Goal: Task Accomplishment & Management: Use online tool/utility

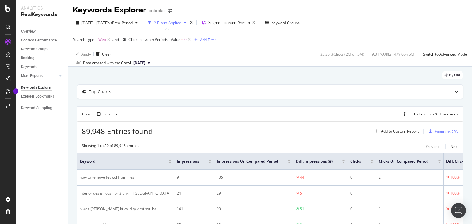
click at [152, 22] on icon "button" at bounding box center [150, 23] width 4 height 4
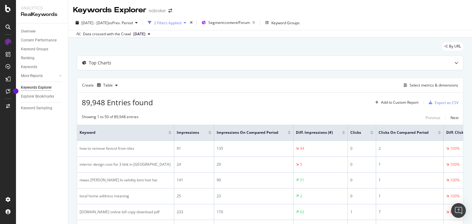
click at [152, 22] on icon "button" at bounding box center [150, 23] width 4 height 4
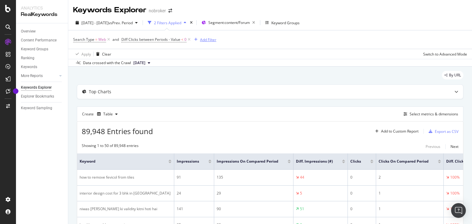
click at [205, 39] on div "Add Filter" at bounding box center [208, 39] width 16 height 5
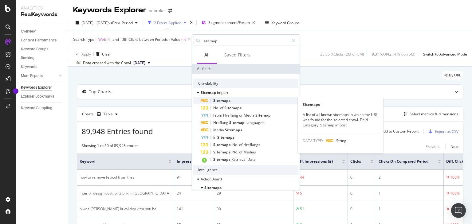
type input "sitemap"
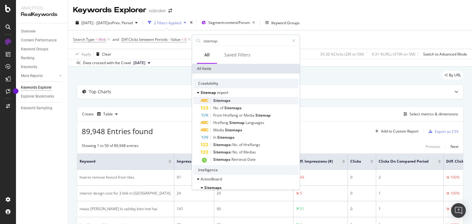
click at [225, 100] on span "Sitemaps" at bounding box center [221, 100] width 17 height 5
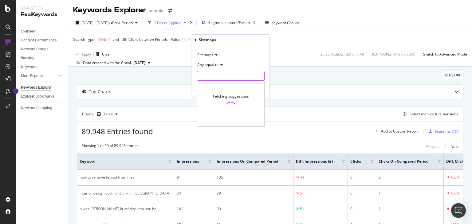
click at [213, 77] on input "text" at bounding box center [230, 76] width 67 height 10
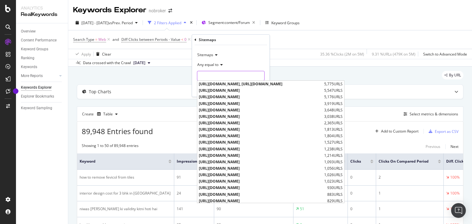
paste input "[URL][DOMAIN_NAME]"
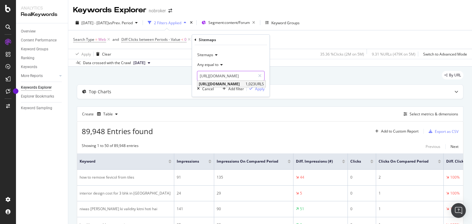
type input "[URL][DOMAIN_NAME]"
click at [244, 83] on span "[URL][DOMAIN_NAME]" at bounding box center [221, 83] width 45 height 5
click at [258, 88] on div "Apply" at bounding box center [260, 88] width 10 height 5
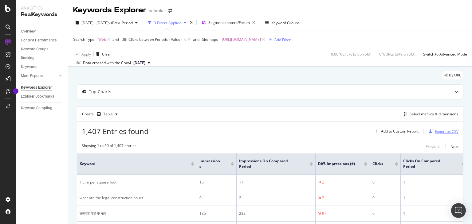
click at [436, 130] on div "Export as CSV" at bounding box center [447, 131] width 24 height 5
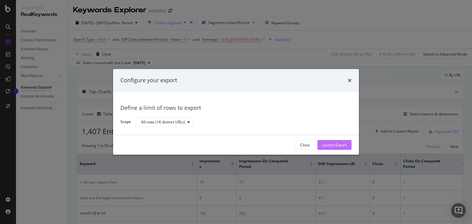
click at [336, 145] on div "Launch Export" at bounding box center [335, 145] width 24 height 5
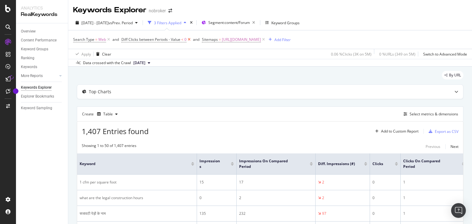
click at [188, 38] on icon at bounding box center [189, 40] width 5 height 6
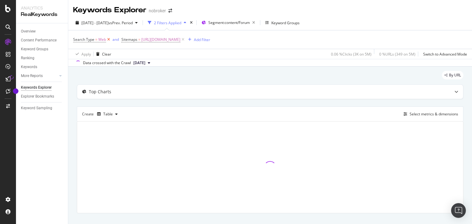
click at [109, 41] on icon at bounding box center [108, 40] width 5 height 6
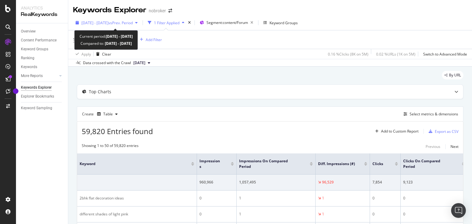
click at [138, 23] on icon "button" at bounding box center [136, 23] width 2 height 4
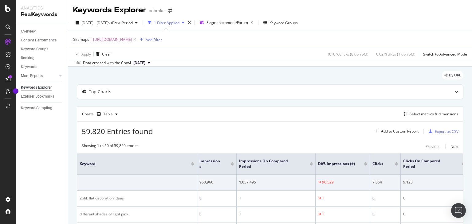
click at [284, 79] on div "By URL" at bounding box center [270, 78] width 387 height 14
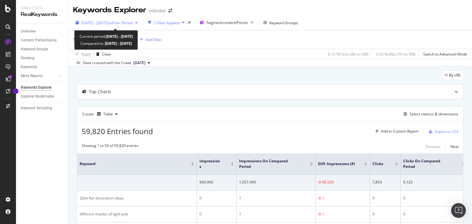
click at [133, 22] on span "vs Prev. Period" at bounding box center [121, 22] width 24 height 5
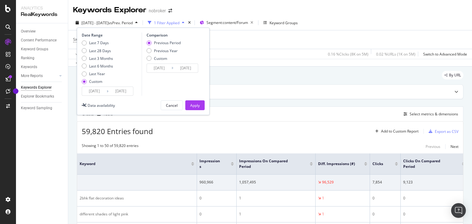
click at [100, 94] on input "[DATE]" at bounding box center [94, 91] width 25 height 9
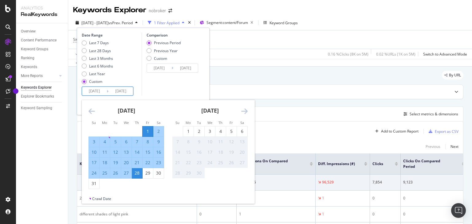
click at [90, 111] on icon "Move backward to switch to the previous month." at bounding box center [92, 111] width 6 height 7
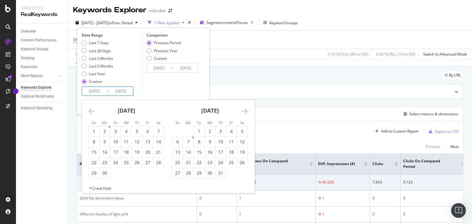
click at [90, 111] on icon "Move backward to switch to the previous month." at bounding box center [92, 111] width 6 height 7
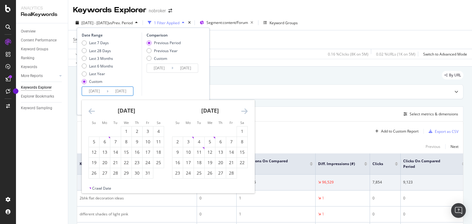
click at [90, 111] on icon "Move backward to switch to the previous month." at bounding box center [92, 111] width 6 height 7
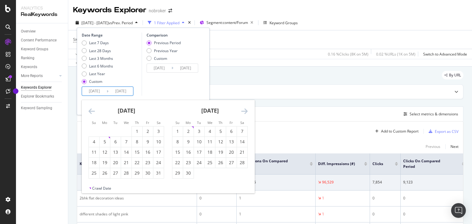
click at [90, 111] on icon "Move backward to switch to the previous month." at bounding box center [92, 111] width 6 height 7
click at [244, 110] on icon "Move forward to switch to the next month." at bounding box center [244, 111] width 6 height 7
click at [137, 133] on div "1" at bounding box center [137, 132] width 10 height 6
type input "[DATE]"
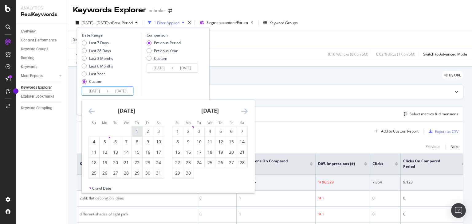
type input "[DATE]"
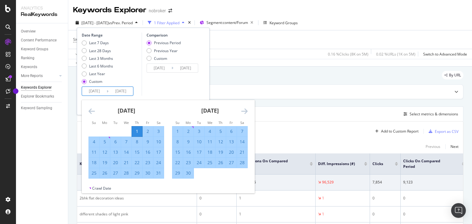
click at [245, 113] on icon "Move forward to switch to the next month." at bounding box center [244, 111] width 6 height 7
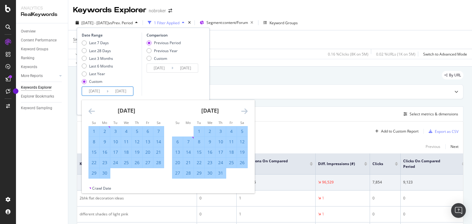
click at [245, 113] on icon "Move forward to switch to the next month." at bounding box center [244, 111] width 6 height 7
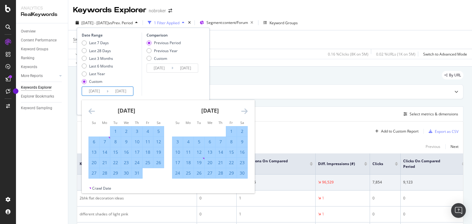
click at [245, 113] on icon "Move forward to switch to the next month." at bounding box center [244, 111] width 6 height 7
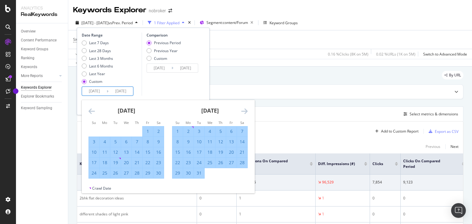
click at [245, 113] on icon "Move forward to switch to the next month." at bounding box center [244, 111] width 6 height 7
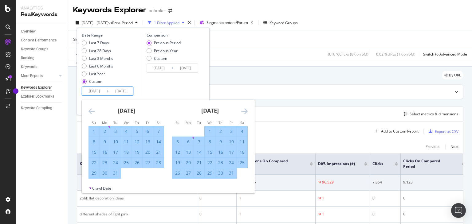
click at [245, 113] on icon "Move forward to switch to the next month." at bounding box center [244, 111] width 6 height 7
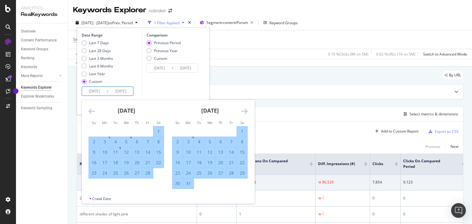
click at [245, 113] on icon "Move forward to switch to the next month." at bounding box center [244, 111] width 6 height 7
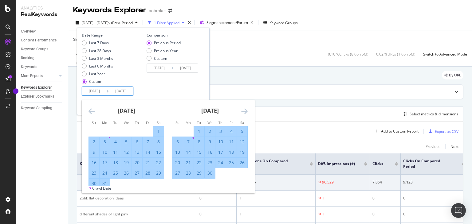
click at [245, 113] on icon "Move forward to switch to the next month." at bounding box center [244, 111] width 6 height 7
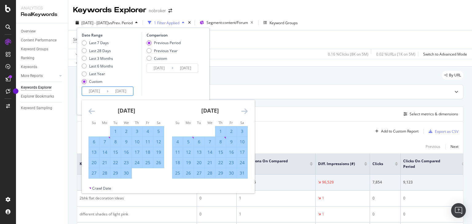
click at [245, 113] on icon "Move forward to switch to the next month." at bounding box center [244, 111] width 6 height 7
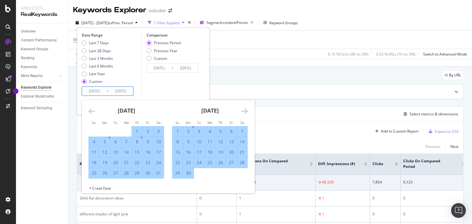
click at [245, 113] on icon "Move forward to switch to the next month." at bounding box center [244, 111] width 6 height 7
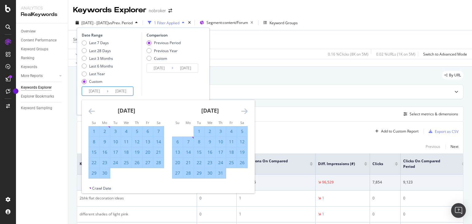
click at [245, 113] on icon "Move forward to switch to the next month." at bounding box center [244, 111] width 6 height 7
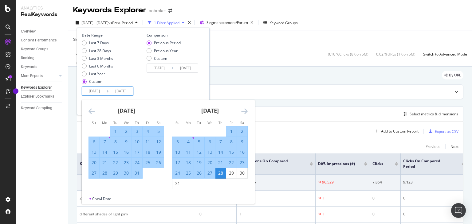
click at [245, 113] on icon "Move forward to switch to the next month." at bounding box center [244, 111] width 6 height 7
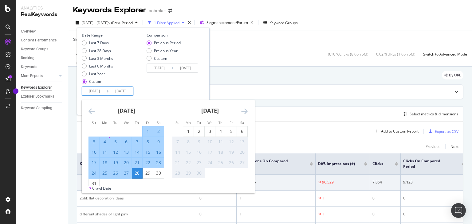
click at [91, 110] on icon "Move backward to switch to the previous month." at bounding box center [92, 111] width 6 height 7
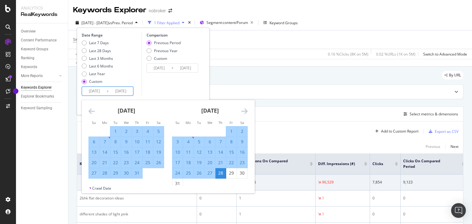
click at [91, 110] on icon "Move backward to switch to the previous month." at bounding box center [92, 111] width 6 height 7
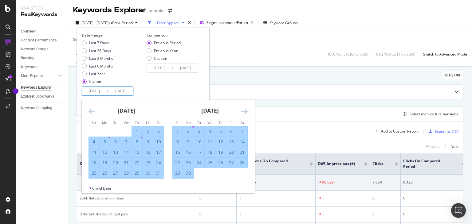
click at [91, 110] on icon "Move backward to switch to the previous month." at bounding box center [92, 111] width 6 height 7
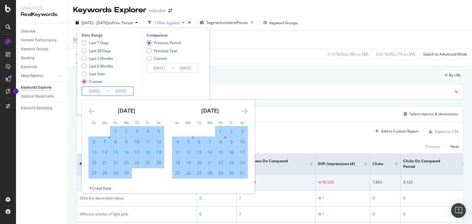
click at [91, 110] on icon "Move backward to switch to the previous month." at bounding box center [92, 111] width 6 height 7
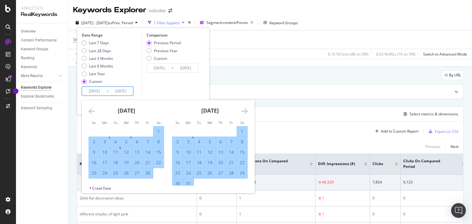
click at [91, 110] on icon "Move backward to switch to the previous month." at bounding box center [92, 111] width 6 height 7
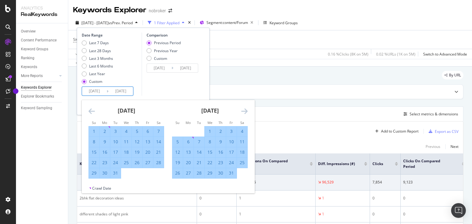
click at [91, 110] on icon "Move backward to switch to the previous month." at bounding box center [92, 111] width 6 height 7
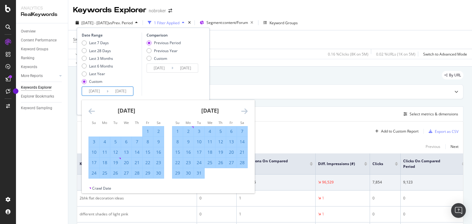
click at [91, 110] on icon "Move backward to switch to the previous month." at bounding box center [92, 111] width 6 height 7
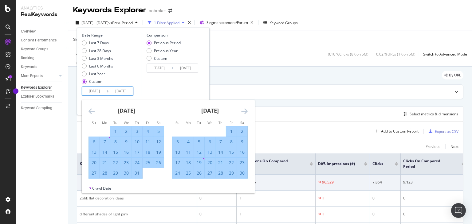
click at [91, 110] on icon "Move backward to switch to the previous month." at bounding box center [92, 111] width 6 height 7
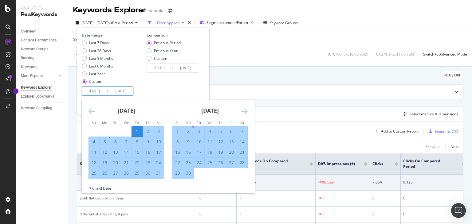
click at [91, 110] on icon "Move backward to switch to the previous month." at bounding box center [92, 111] width 6 height 7
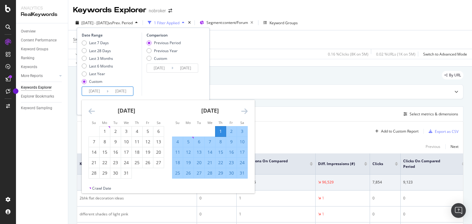
click at [91, 110] on icon "Move backward to switch to the previous month." at bounding box center [92, 111] width 6 height 7
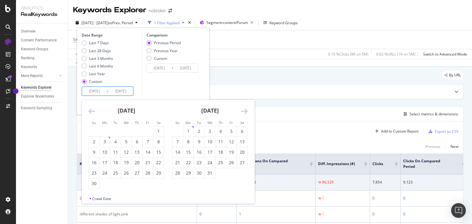
click at [246, 112] on icon "Move forward to switch to the next month." at bounding box center [244, 111] width 6 height 7
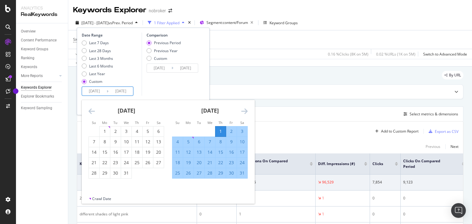
click at [246, 112] on icon "Move forward to switch to the next month." at bounding box center [244, 111] width 6 height 7
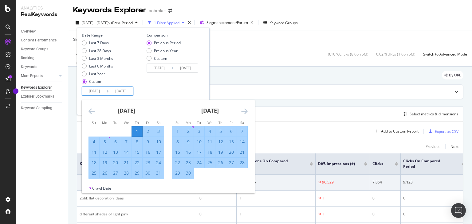
click at [170, 115] on div "[DATE] 1 2 3 4 5 6 7 8 9 10 11 12 13 14 15 16 17 18 19 20 21 22 23 24 25 26 27 …" at bounding box center [210, 139] width 84 height 79
click at [167, 138] on div "[DATE] 1 2 3 4 5 6 7 8 9 10 11 12 13 14 15 16 17 18 19 20 21 22 23 24 25 26 27 …" at bounding box center [127, 139] width 84 height 79
click at [138, 131] on div "1" at bounding box center [137, 132] width 10 height 6
type input "[DATE]"
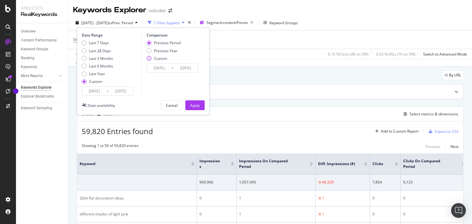
click at [150, 58] on div "Custom" at bounding box center [149, 58] width 5 height 5
click at [102, 93] on input "[DATE]" at bounding box center [94, 91] width 25 height 9
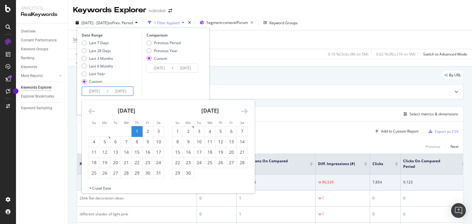
click at [136, 132] on div "1" at bounding box center [137, 132] width 10 height 6
click at [158, 174] on div "31" at bounding box center [158, 173] width 10 height 6
type input "[DATE]"
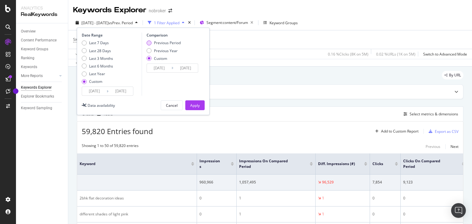
click at [148, 42] on div "Previous Period" at bounding box center [149, 43] width 5 height 5
type input "[DATE]"
click at [101, 93] on input "[DATE]" at bounding box center [94, 91] width 25 height 9
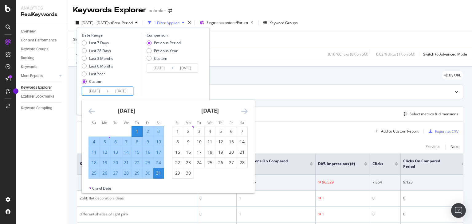
click at [137, 132] on div "1" at bounding box center [137, 132] width 10 height 6
type input "[DATE]"
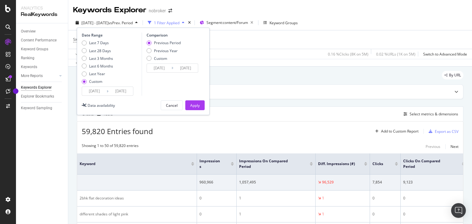
click at [102, 92] on input "[DATE]" at bounding box center [94, 91] width 25 height 9
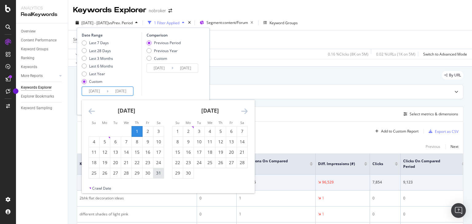
click at [158, 172] on div "31" at bounding box center [158, 173] width 10 height 6
type input "[DATE]"
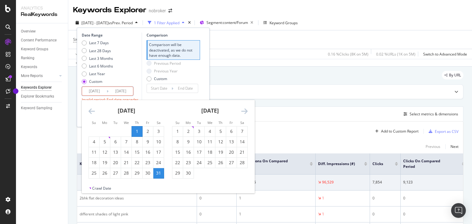
click at [137, 127] on div "1" at bounding box center [137, 132] width 10 height 10
type input "[DATE]"
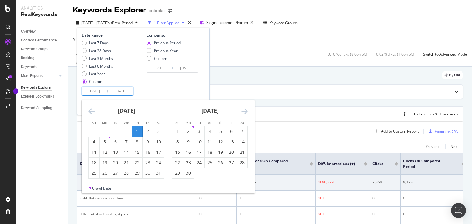
click at [138, 132] on div "1" at bounding box center [137, 132] width 10 height 6
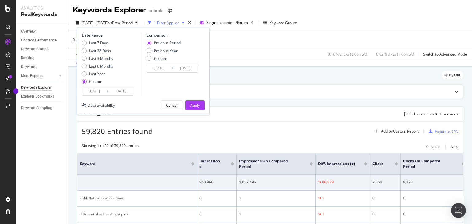
click at [162, 71] on input "[DATE]" at bounding box center [159, 68] width 25 height 9
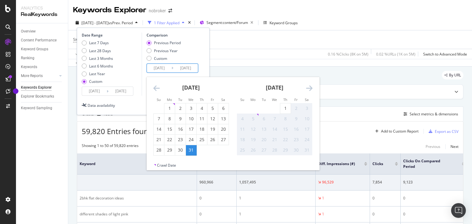
click at [308, 86] on icon "Move forward to switch to the next month." at bounding box center [309, 88] width 6 height 7
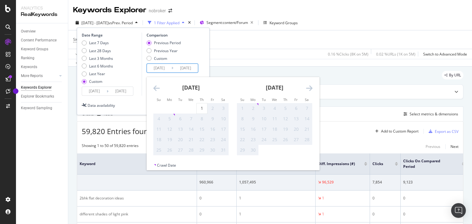
click at [308, 86] on icon "Move forward to switch to the next month." at bounding box center [309, 88] width 6 height 7
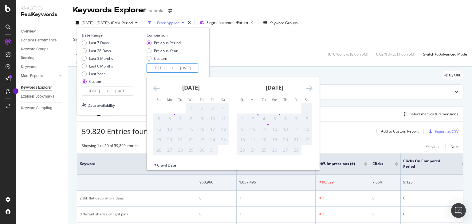
click at [308, 86] on icon "Move forward to switch to the next month." at bounding box center [309, 88] width 6 height 7
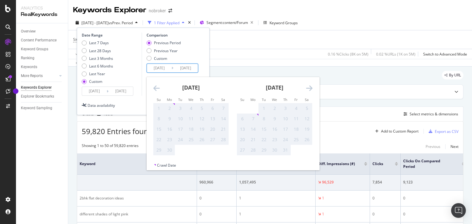
click at [308, 86] on icon "Move forward to switch to the next month." at bounding box center [309, 88] width 6 height 7
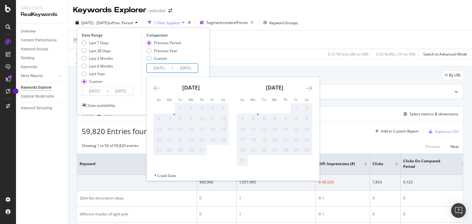
click at [308, 86] on icon "Move forward to switch to the next month." at bounding box center [309, 88] width 6 height 7
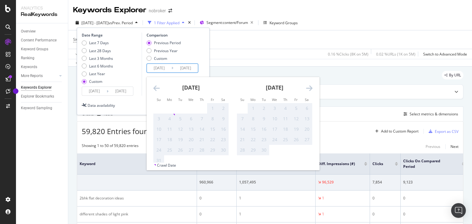
click at [308, 86] on icon "Move forward to switch to the next month." at bounding box center [309, 88] width 6 height 7
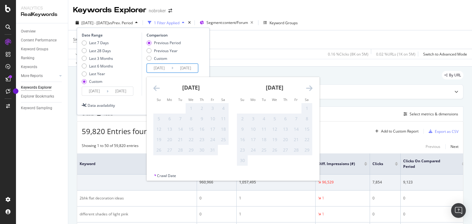
click at [160, 88] on div "[DATE]" at bounding box center [191, 90] width 76 height 26
click at [156, 88] on icon "Move backward to switch to the previous month." at bounding box center [156, 88] width 6 height 7
click at [157, 162] on div "31" at bounding box center [159, 161] width 10 height 6
click at [158, 89] on icon "Move backward to switch to the previous month." at bounding box center [156, 88] width 6 height 7
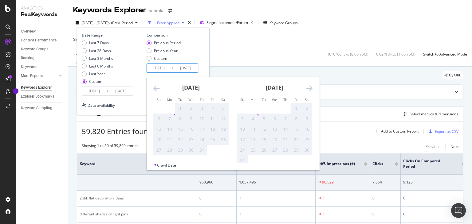
click at [158, 89] on icon "Move backward to switch to the previous month." at bounding box center [156, 88] width 6 height 7
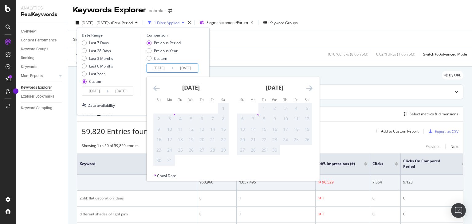
click at [158, 89] on icon "Move backward to switch to the previous month." at bounding box center [156, 88] width 6 height 7
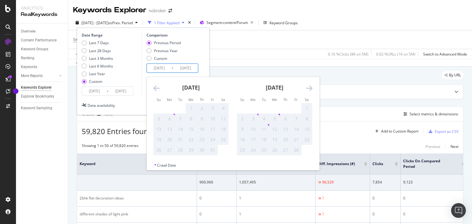
click at [158, 89] on icon "Move backward to switch to the previous month." at bounding box center [156, 88] width 6 height 7
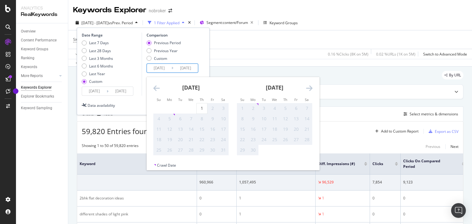
click at [158, 89] on icon "Move backward to switch to the previous month." at bounding box center [156, 88] width 6 height 7
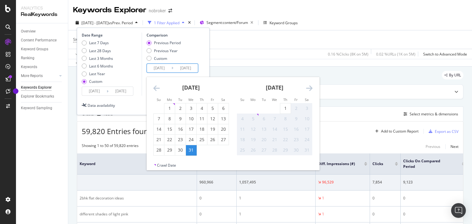
click at [236, 89] on div "[DATE] 1 2 3 4 5 6 7 8 9 10 11 12 13 14 15 16 17 18 19 20 21 22 23 24 25 26 27 …" at bounding box center [275, 116] width 84 height 79
click at [192, 48] on div "Previous Period Previous Year Custom" at bounding box center [174, 51] width 54 height 23
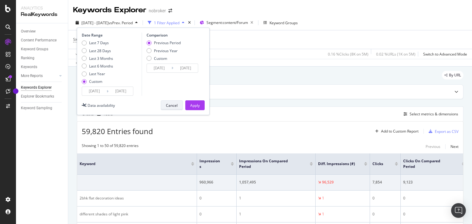
click at [177, 105] on div "Cancel" at bounding box center [172, 105] width 12 height 5
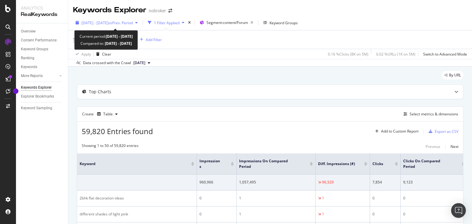
click at [109, 22] on span "[DATE] - [DATE]" at bounding box center [94, 22] width 27 height 5
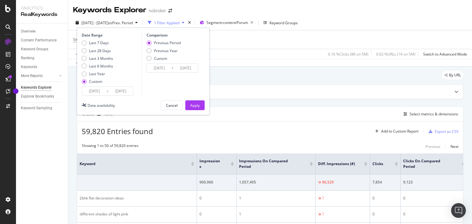
click at [113, 92] on input "[DATE]" at bounding box center [121, 91] width 25 height 9
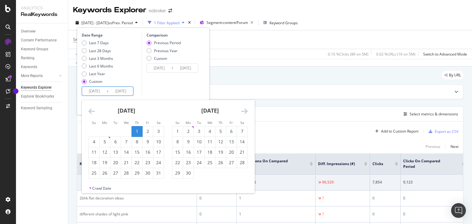
click at [101, 93] on input "[DATE]" at bounding box center [94, 91] width 25 height 9
click at [134, 131] on div "1" at bounding box center [137, 132] width 10 height 6
click at [159, 173] on div "31" at bounding box center [158, 173] width 10 height 6
type input "[DATE]"
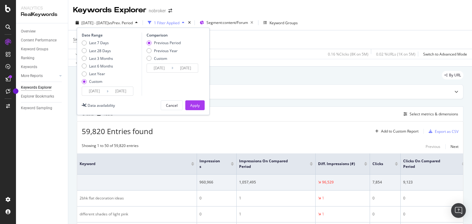
click at [97, 93] on input "[DATE]" at bounding box center [94, 91] width 25 height 9
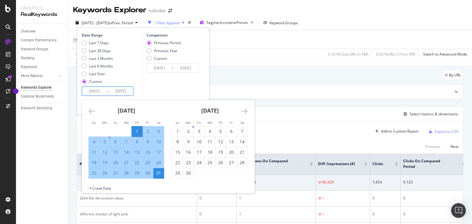
click at [138, 132] on div "1" at bounding box center [137, 132] width 10 height 6
click at [177, 95] on div "Comparison Previous Period Previous Year Custom [DATE] Navigate forward to inte…" at bounding box center [171, 64] width 58 height 63
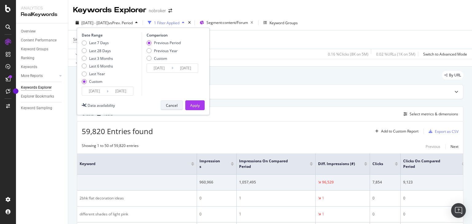
click at [166, 108] on div "Cancel" at bounding box center [172, 105] width 12 height 5
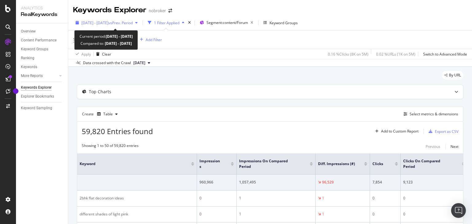
click at [106, 22] on span "[DATE] - [DATE]" at bounding box center [94, 22] width 27 height 5
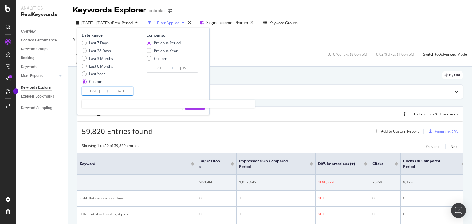
click at [97, 91] on input "[DATE]" at bounding box center [94, 91] width 25 height 9
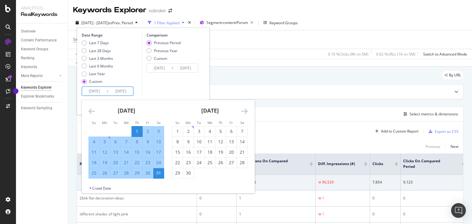
click at [152, 108] on div "[DATE]" at bounding box center [127, 113] width 76 height 26
click at [133, 129] on div "1" at bounding box center [137, 132] width 10 height 6
click at [125, 131] on td "Calendar" at bounding box center [126, 131] width 11 height 10
click at [138, 133] on div "1" at bounding box center [137, 132] width 10 height 6
type input "[DATE]"
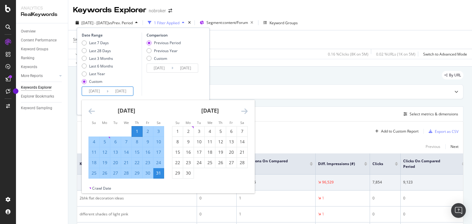
type input "[DATE]"
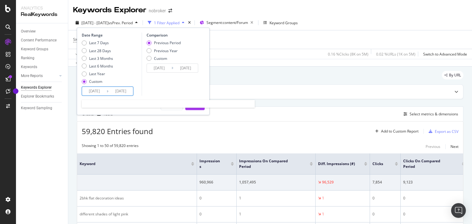
click at [103, 92] on input "[DATE]" at bounding box center [94, 91] width 25 height 9
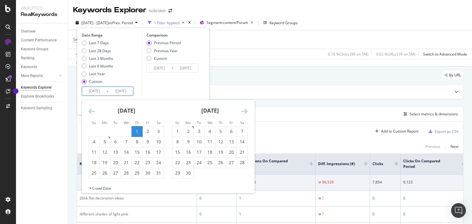
click at [246, 112] on icon "Move forward to switch to the next month." at bounding box center [244, 111] width 6 height 7
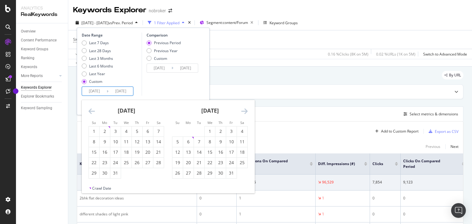
click at [246, 112] on icon "Move forward to switch to the next month." at bounding box center [244, 111] width 6 height 7
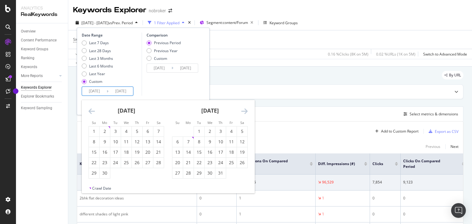
click at [246, 112] on icon "Move forward to switch to the next month." at bounding box center [244, 111] width 6 height 7
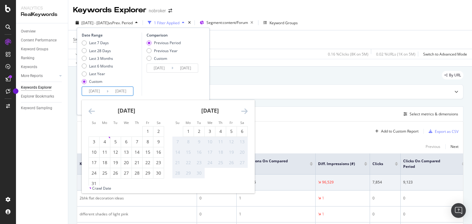
click at [92, 114] on icon "Move backward to switch to the previous month." at bounding box center [92, 111] width 6 height 7
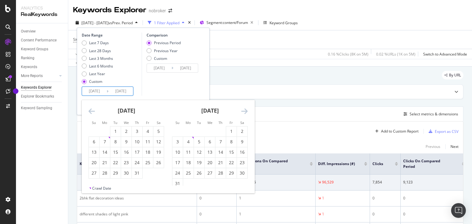
click at [255, 81] on div "By URL" at bounding box center [270, 78] width 387 height 14
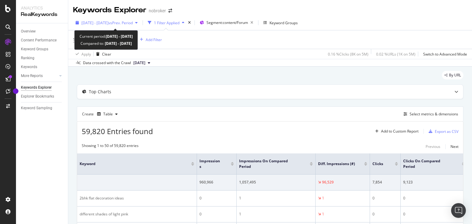
click at [128, 23] on span "vs Prev. Period" at bounding box center [121, 22] width 24 height 5
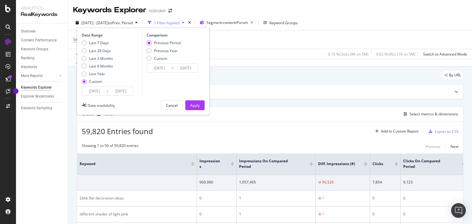
click at [103, 91] on input "[DATE]" at bounding box center [94, 91] width 25 height 9
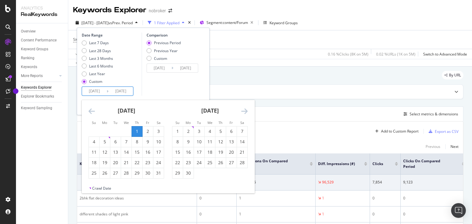
click at [247, 113] on icon "Move forward to switch to the next month." at bounding box center [244, 111] width 6 height 7
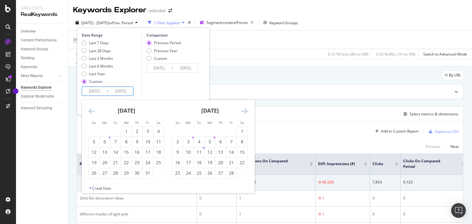
click at [247, 113] on icon "Move forward to switch to the next month." at bounding box center [244, 111] width 6 height 7
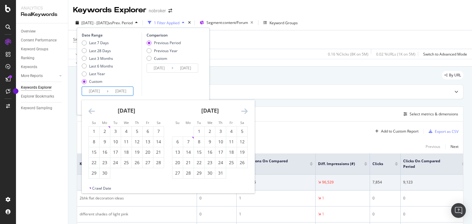
click at [247, 113] on icon "Move forward to switch to the next month." at bounding box center [244, 111] width 6 height 7
click at [115, 130] on div "1" at bounding box center [115, 132] width 10 height 6
type input "[DATE]"
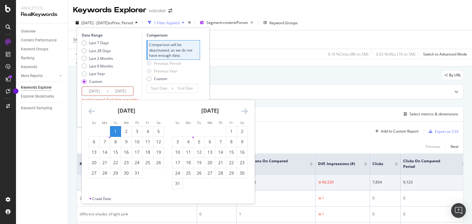
click at [116, 131] on div "1" at bounding box center [115, 132] width 10 height 6
type input "[DATE]"
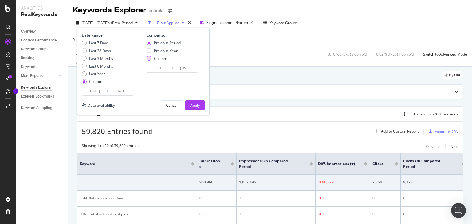
click at [150, 58] on div "Custom" at bounding box center [149, 58] width 5 height 5
click at [172, 105] on div "Cancel" at bounding box center [172, 105] width 12 height 5
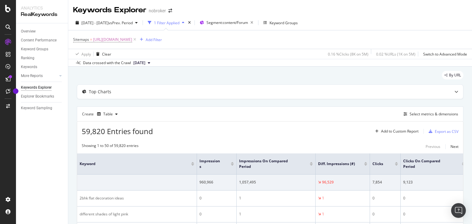
click at [150, 64] on icon at bounding box center [149, 63] width 2 height 4
click at [112, 83] on div "By URL" at bounding box center [270, 78] width 387 height 14
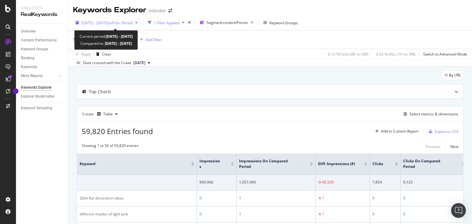
click at [109, 21] on span "[DATE] - [DATE]" at bounding box center [94, 22] width 27 height 5
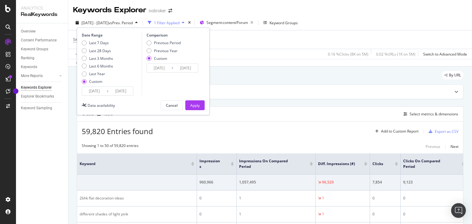
click at [107, 91] on icon at bounding box center [108, 92] width 2 height 6
click at [99, 90] on input "[DATE]" at bounding box center [94, 91] width 25 height 9
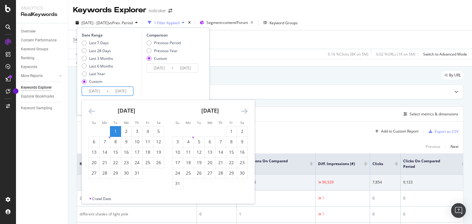
click at [116, 132] on div "1" at bounding box center [115, 132] width 10 height 6
click at [113, 130] on div "1" at bounding box center [115, 132] width 10 height 6
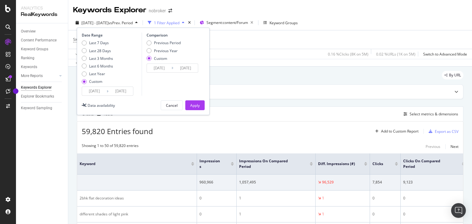
drag, startPoint x: 100, startPoint y: 95, endPoint x: 99, endPoint y: 92, distance: 3.5
click at [100, 95] on input "[DATE]" at bounding box center [94, 91] width 25 height 9
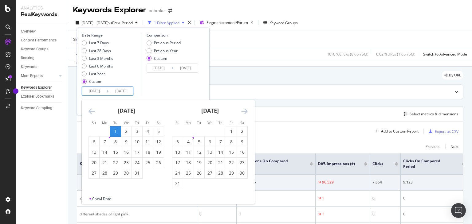
click at [90, 110] on icon "Move backward to switch to the previous month." at bounding box center [92, 111] width 6 height 7
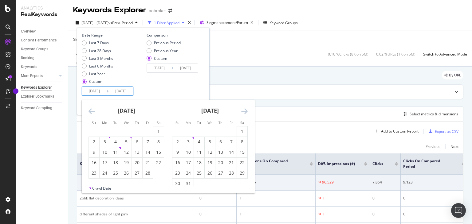
click at [90, 110] on icon "Move backward to switch to the previous month." at bounding box center [92, 111] width 6 height 7
click at [126, 132] on div "1" at bounding box center [126, 132] width 10 height 6
type input "[DATE]"
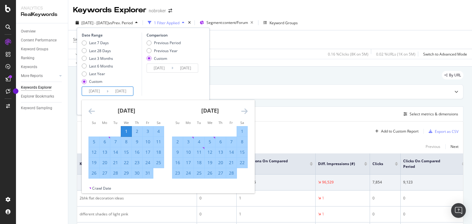
click at [245, 111] on icon "Move forward to switch to the next month." at bounding box center [244, 111] width 6 height 7
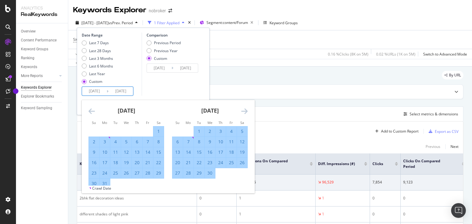
click at [245, 111] on icon "Move forward to switch to the next month." at bounding box center [244, 111] width 6 height 7
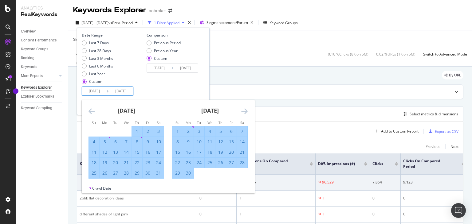
click at [245, 111] on icon "Move forward to switch to the next month." at bounding box center [244, 111] width 6 height 7
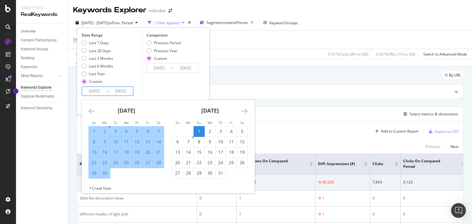
click at [245, 111] on icon "Move forward to switch to the next month." at bounding box center [244, 111] width 6 height 7
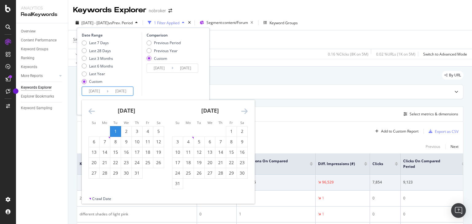
click at [92, 111] on icon "Move backward to switch to the previous month." at bounding box center [92, 111] width 6 height 7
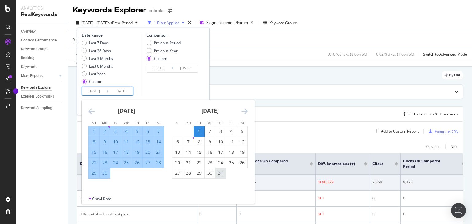
click at [222, 174] on div "31" at bounding box center [221, 173] width 10 height 6
type input "[DATE]"
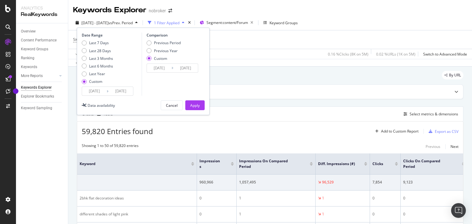
click at [157, 68] on input "[DATE]" at bounding box center [159, 68] width 25 height 9
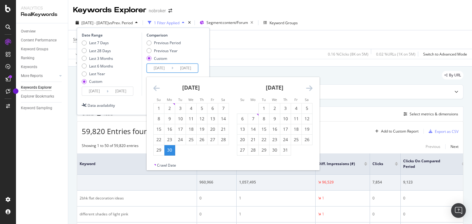
click at [159, 89] on icon "Move backward to switch to the previous month." at bounding box center [156, 88] width 6 height 7
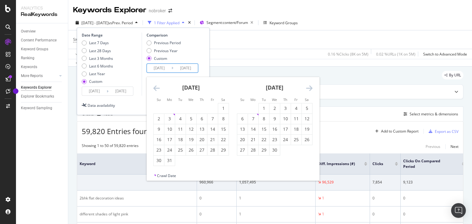
click at [159, 89] on icon "Move backward to switch to the previous month." at bounding box center [156, 88] width 6 height 7
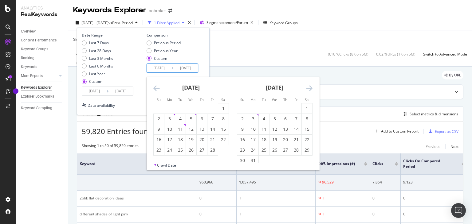
click at [159, 89] on icon "Move backward to switch to the previous month." at bounding box center [156, 88] width 6 height 7
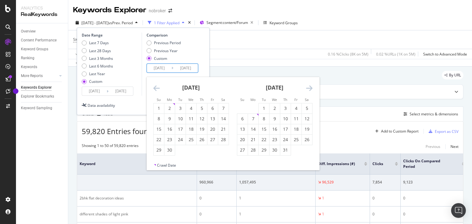
click at [159, 89] on icon "Move backward to switch to the previous month." at bounding box center [156, 88] width 6 height 7
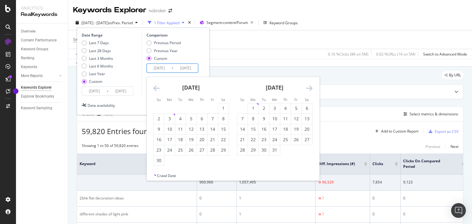
click at [159, 89] on icon "Move backward to switch to the previous month." at bounding box center [156, 88] width 6 height 7
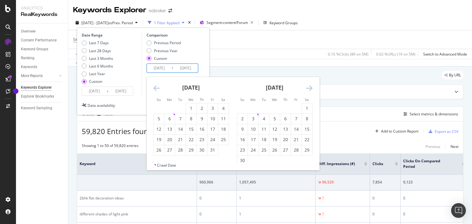
click at [156, 89] on icon "Move backward to switch to the previous month." at bounding box center [156, 88] width 6 height 7
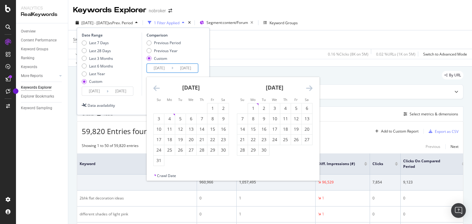
click at [156, 89] on icon "Move backward to switch to the previous month." at bounding box center [156, 88] width 6 height 7
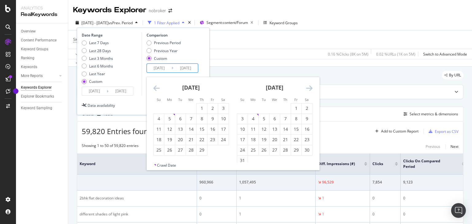
click at [156, 89] on icon "Move backward to switch to the previous month." at bounding box center [156, 88] width 6 height 7
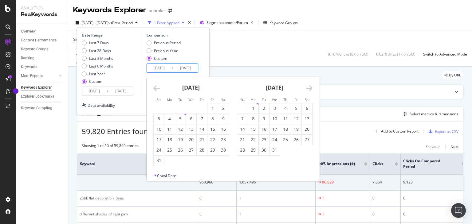
click at [156, 89] on icon "Move backward to switch to the previous month." at bounding box center [156, 88] width 6 height 7
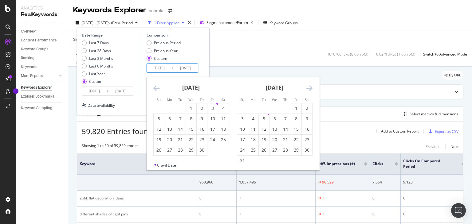
click at [156, 89] on icon "Move backward to switch to the previous month." at bounding box center [156, 88] width 6 height 7
click at [308, 89] on icon "Move forward to switch to the next month." at bounding box center [309, 88] width 6 height 7
click at [254, 106] on div "1" at bounding box center [253, 108] width 10 height 6
type input "[DATE]"
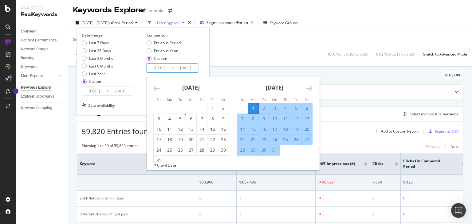
click at [309, 88] on icon "Move forward to switch to the next month." at bounding box center [309, 88] width 6 height 7
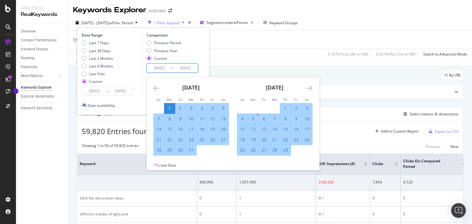
click at [309, 88] on icon "Move forward to switch to the next month." at bounding box center [309, 88] width 6 height 7
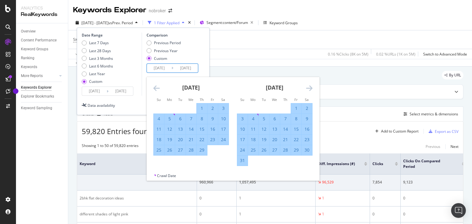
click at [309, 88] on icon "Move forward to switch to the next month." at bounding box center [309, 88] width 6 height 7
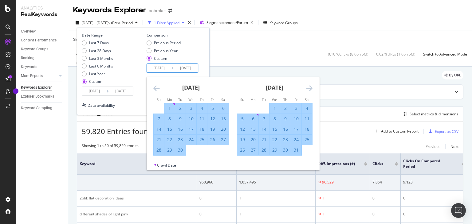
click at [309, 88] on icon "Move forward to switch to the next month." at bounding box center [309, 88] width 6 height 7
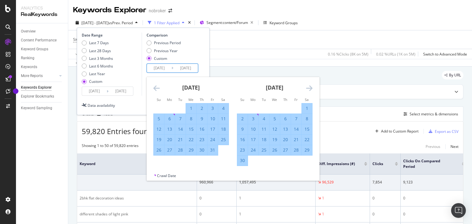
click at [309, 88] on icon "Move forward to switch to the next month." at bounding box center [309, 88] width 6 height 7
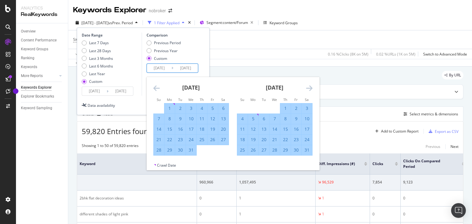
click at [309, 88] on icon "Move forward to switch to the next month." at bounding box center [309, 88] width 6 height 7
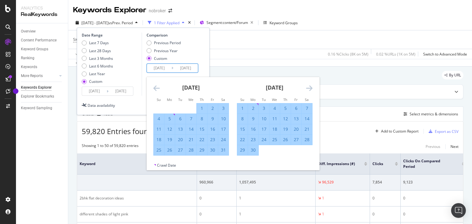
click at [158, 86] on icon "Move backward to switch to the previous month." at bounding box center [156, 88] width 6 height 7
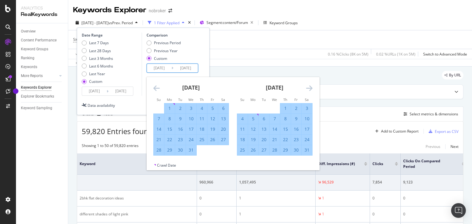
click at [193, 152] on div "31" at bounding box center [191, 150] width 10 height 6
type input "[DATE]"
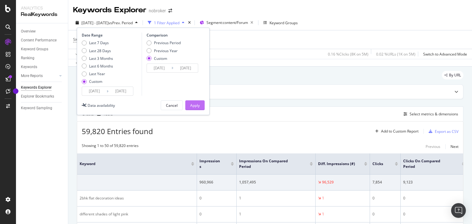
click at [191, 102] on div "Apply" at bounding box center [195, 105] width 10 height 9
